Goal: Information Seeking & Learning: Learn about a topic

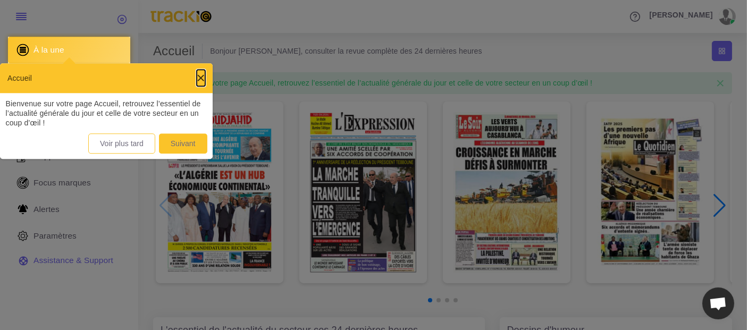
click at [200, 76] on span "×" at bounding box center [201, 78] width 9 height 16
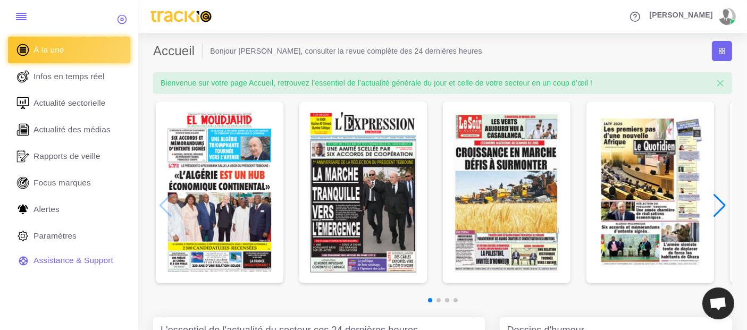
click at [203, 190] on img "1 / 7" at bounding box center [219, 192] width 106 height 160
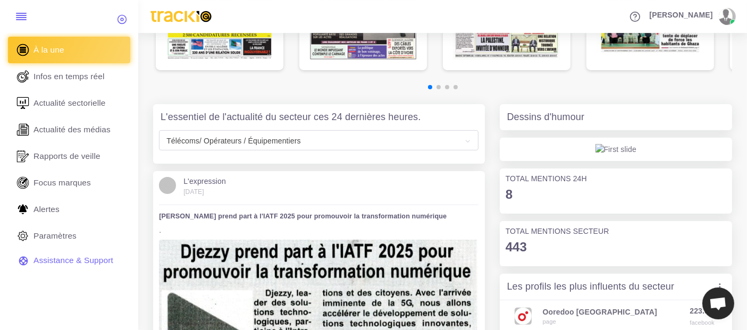
scroll to position [177, 0]
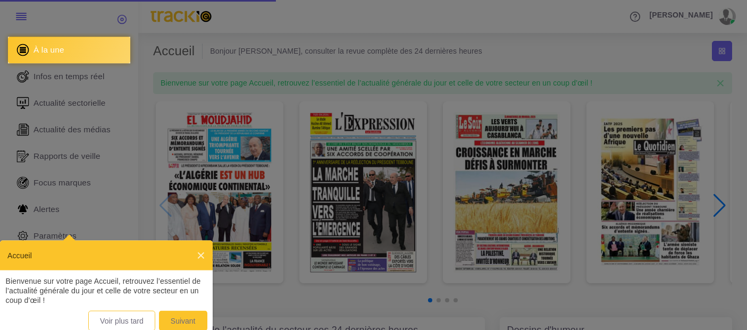
scroll to position [177, 0]
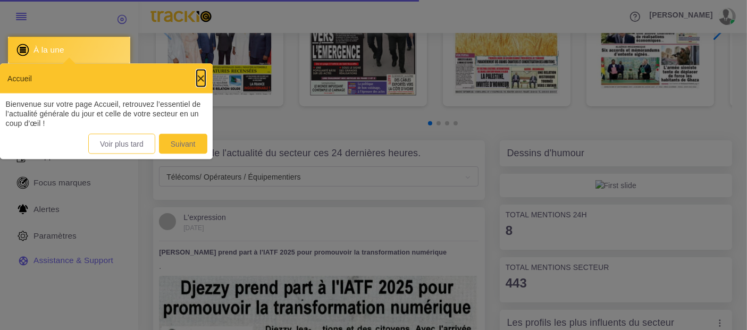
click at [199, 78] on span "×" at bounding box center [201, 78] width 9 height 16
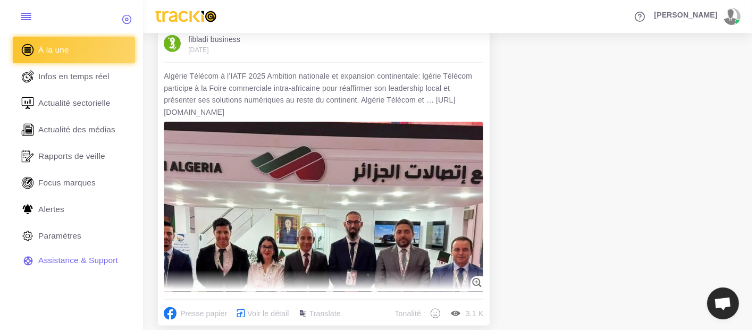
scroll to position [1240, 0]
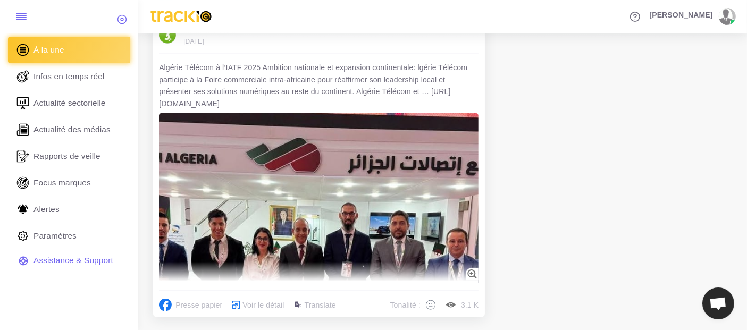
click at [304, 190] on img at bounding box center [318, 272] width 319 height 319
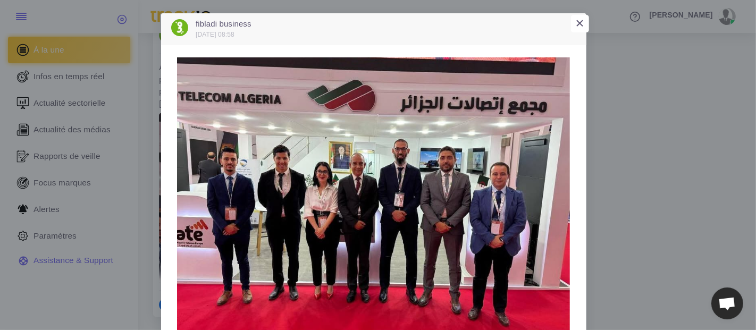
click at [580, 23] on button "×" at bounding box center [580, 24] width 18 height 18
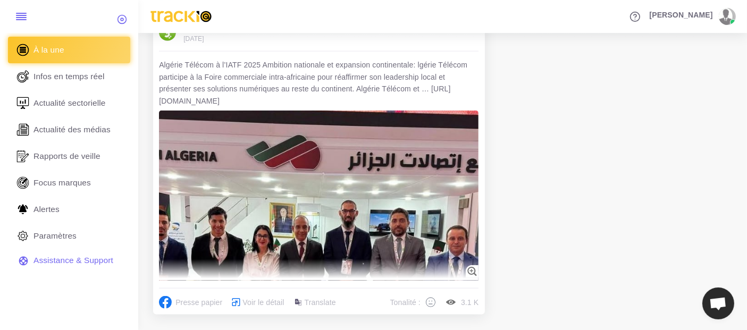
scroll to position [1245, 0]
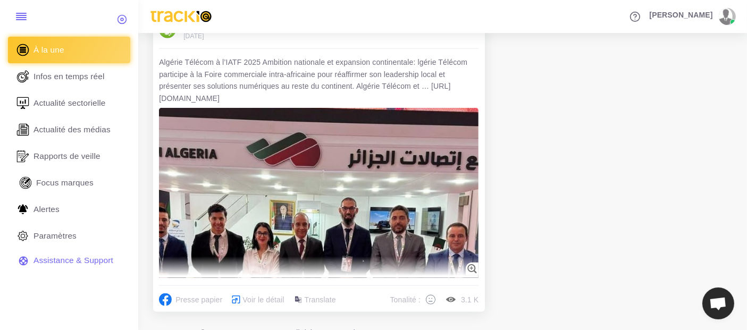
click at [75, 187] on span "Focus marques" at bounding box center [64, 183] width 57 height 12
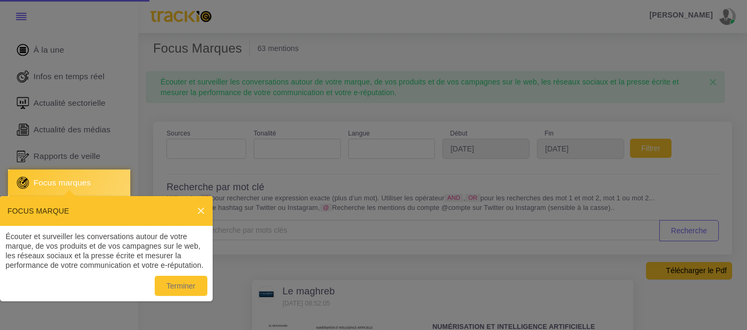
select select
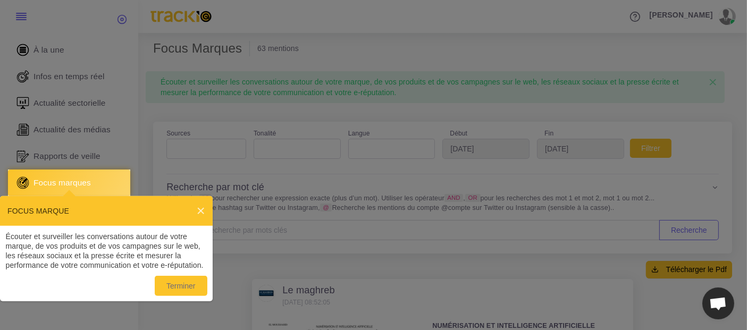
click at [205, 208] on header "FOCUS MARQUE ×" at bounding box center [106, 211] width 213 height 30
click at [200, 210] on span "×" at bounding box center [201, 210] width 9 height 16
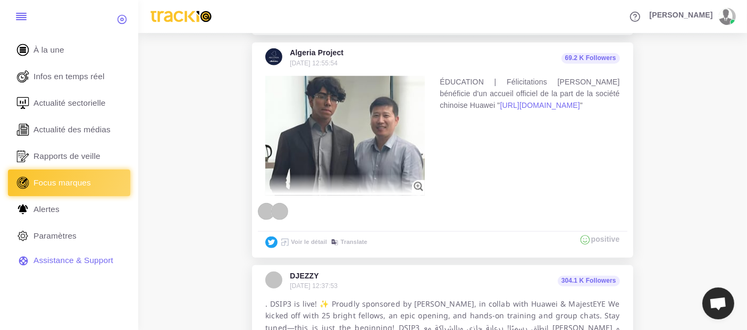
scroll to position [1063, 0]
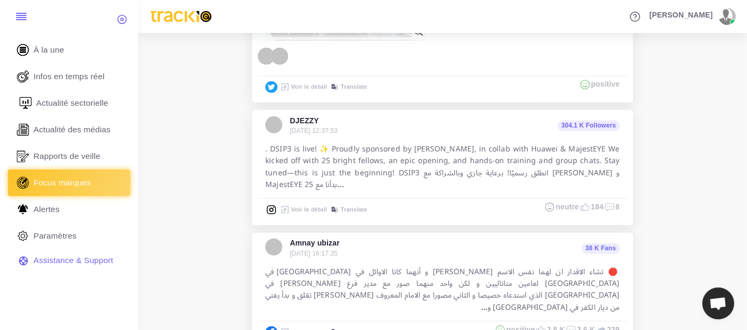
click at [84, 102] on span "Actualité sectorielle" at bounding box center [72, 103] width 72 height 12
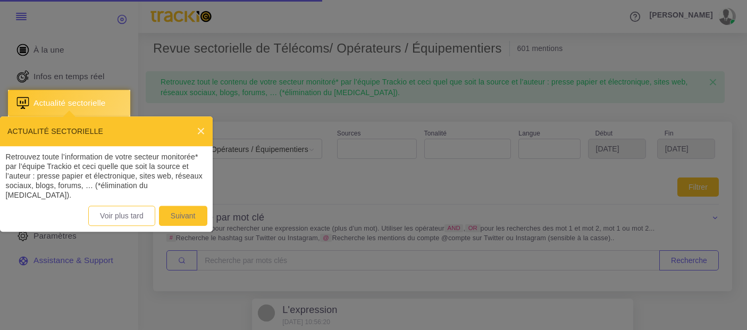
select select
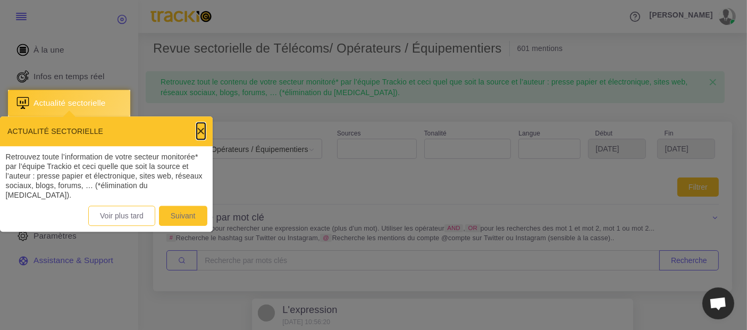
click at [200, 126] on span "×" at bounding box center [201, 131] width 9 height 16
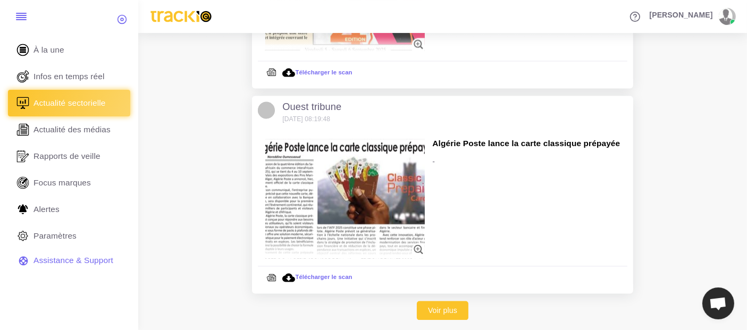
scroll to position [1929, 0]
